Goal: Information Seeking & Learning: Learn about a topic

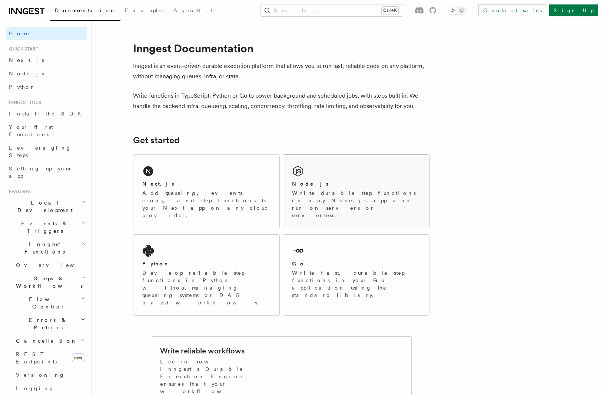
click at [319, 197] on p "Write durable step functions in any Node.js app and run on servers or serverles…" at bounding box center [356, 204] width 128 height 30
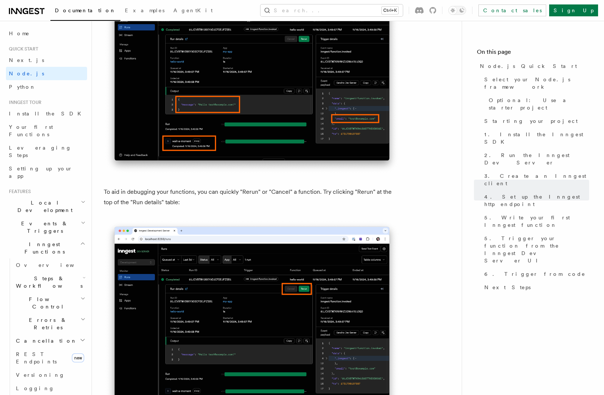
click at [201, 149] on img at bounding box center [252, 72] width 297 height 205
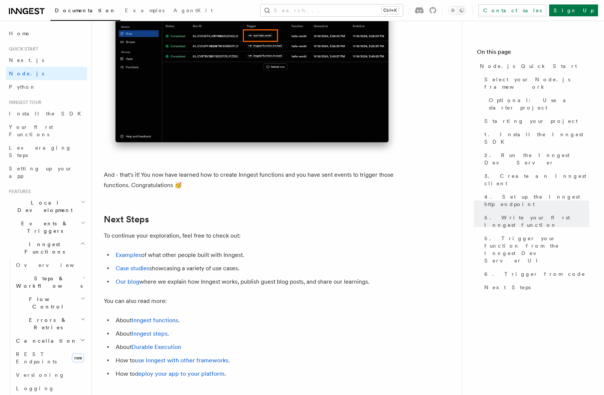
scroll to position [4452, 0]
click at [33, 131] on link "Your first Functions" at bounding box center [46, 130] width 81 height 21
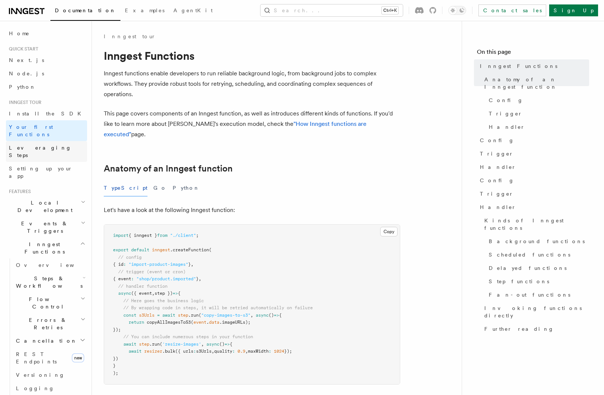
click at [33, 141] on link "Leveraging Steps" at bounding box center [46, 151] width 81 height 21
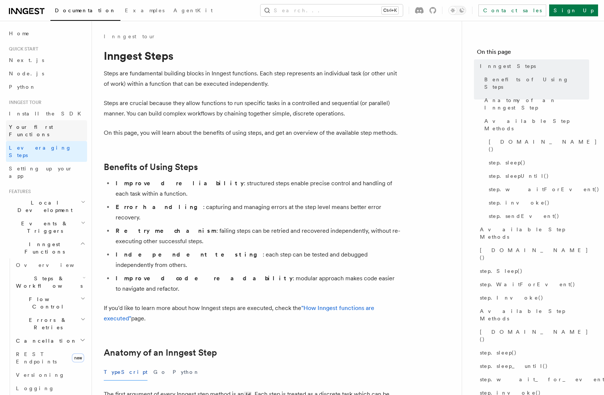
click at [36, 132] on link "Your first Functions" at bounding box center [46, 130] width 81 height 21
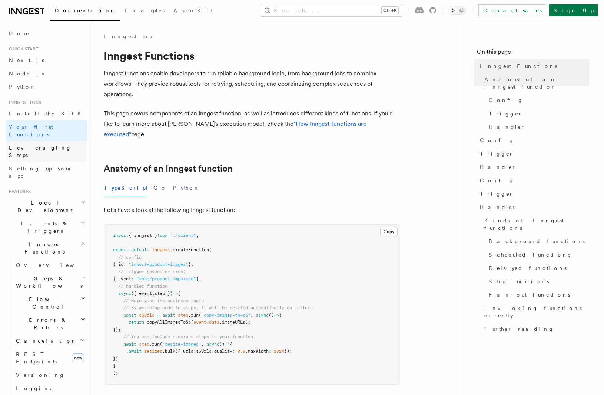
click at [51, 141] on link "Leveraging Steps" at bounding box center [46, 151] width 81 height 21
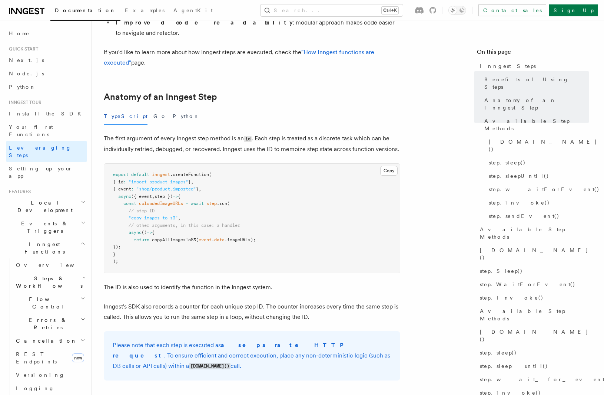
scroll to position [256, 0]
click at [53, 115] on link "Install the SDK" at bounding box center [46, 113] width 81 height 13
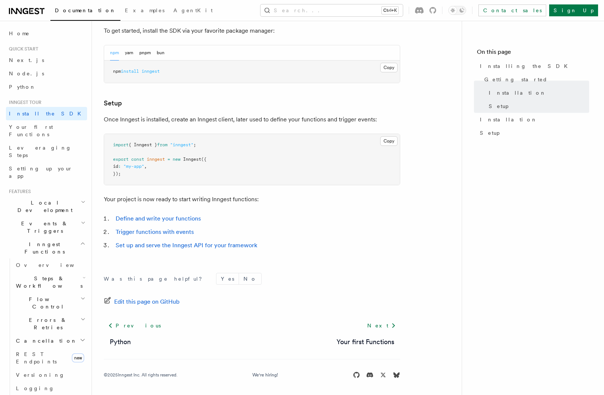
scroll to position [223, 0]
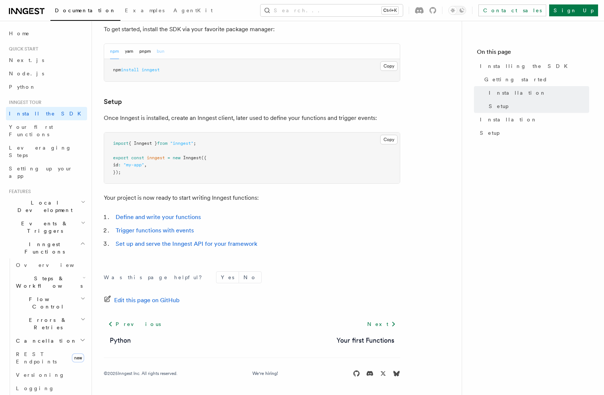
click at [164, 45] on button "bun" at bounding box center [161, 51] width 8 height 15
click at [162, 51] on button "bun" at bounding box center [161, 51] width 8 height 15
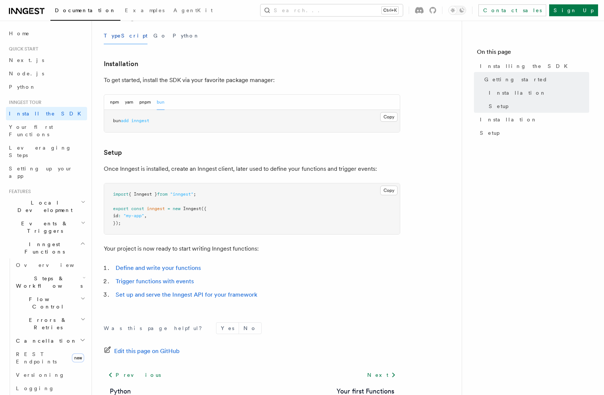
scroll to position [172, 0]
click at [55, 162] on link "Setting up your app" at bounding box center [46, 172] width 81 height 21
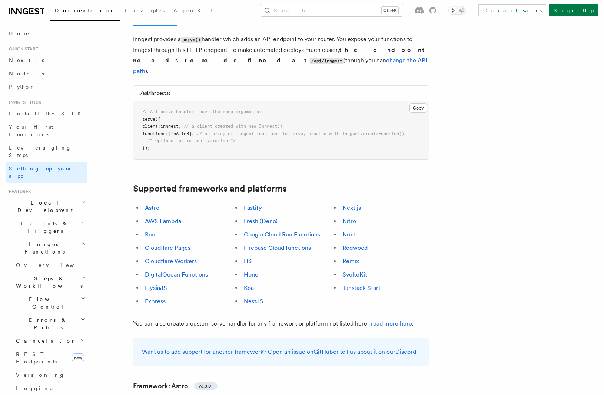
click at [151, 231] on link "Bun" at bounding box center [150, 234] width 10 height 7
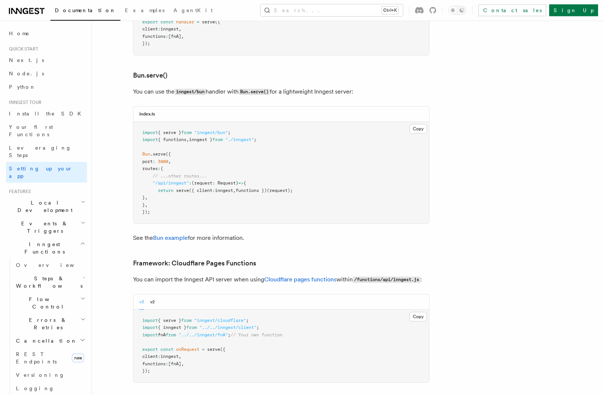
scroll to position [955, 0]
click at [44, 129] on span "Your first Functions" at bounding box center [31, 130] width 44 height 13
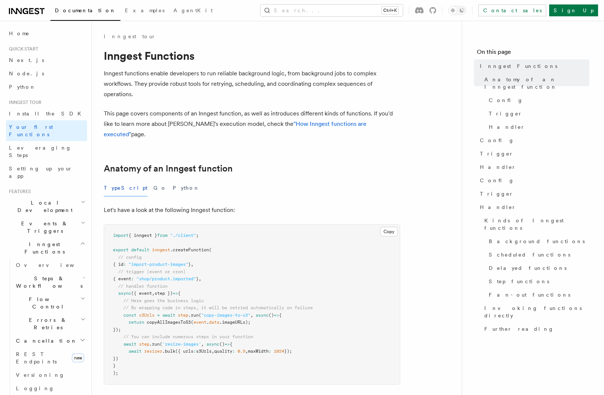
click at [71, 196] on h2 "Local Development" at bounding box center [46, 206] width 81 height 21
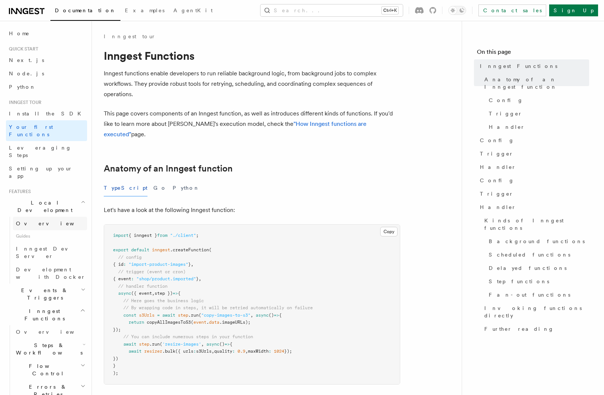
click at [59, 217] on link "Overview" at bounding box center [50, 223] width 74 height 13
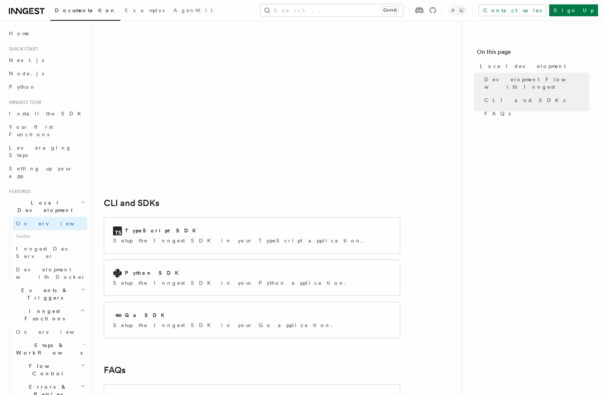
scroll to position [819, 0]
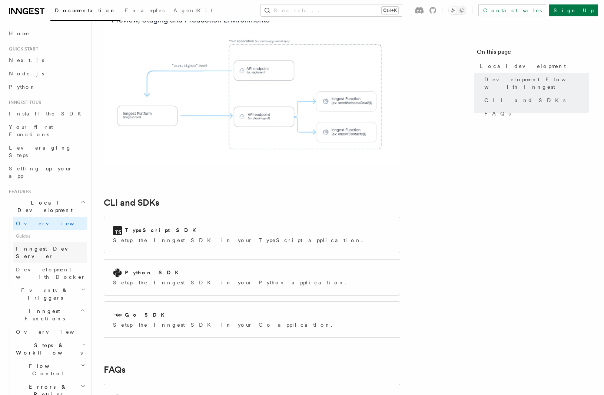
click at [55, 246] on span "Inngest Dev Server" at bounding box center [47, 252] width 63 height 13
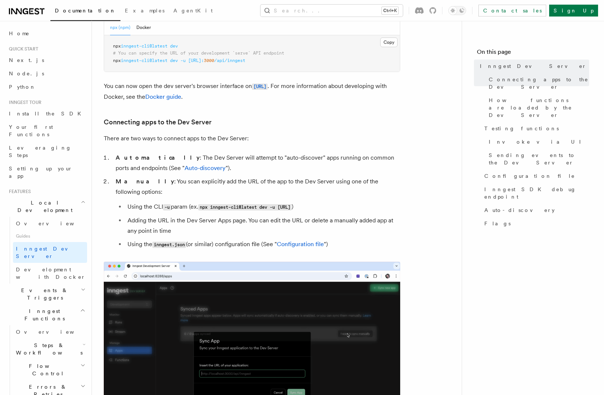
scroll to position [358, 0]
